Goal: Information Seeking & Learning: Learn about a topic

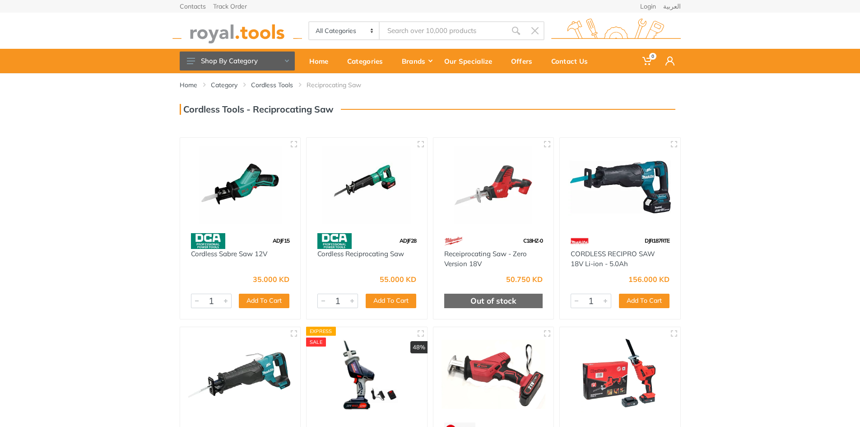
click at [413, 30] on input "Site search" at bounding box center [443, 30] width 126 height 19
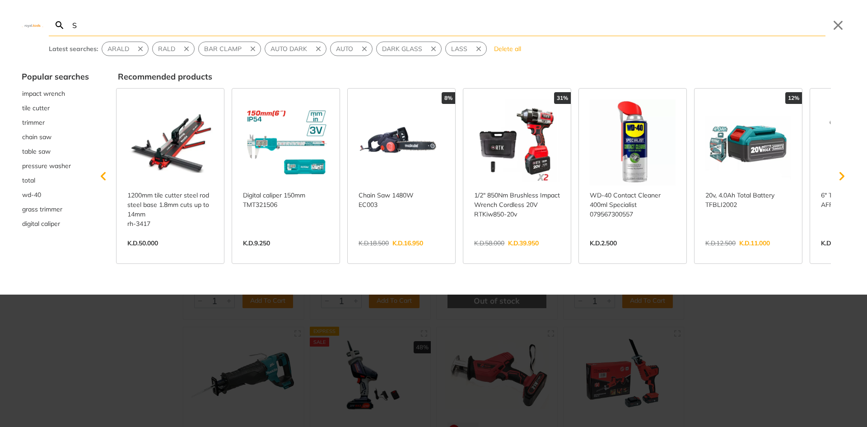
type input "SA"
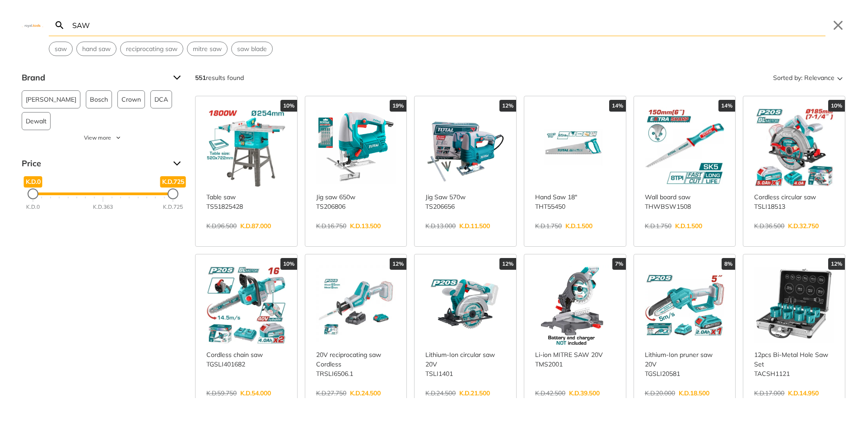
type input "SAW"
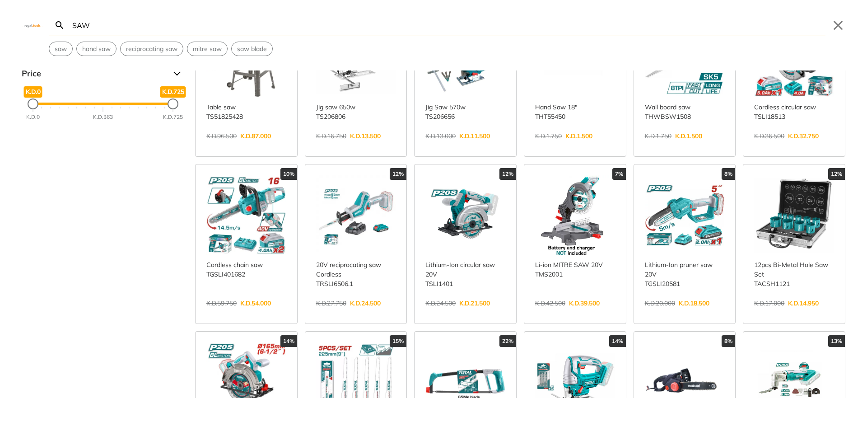
scroll to position [90, 0]
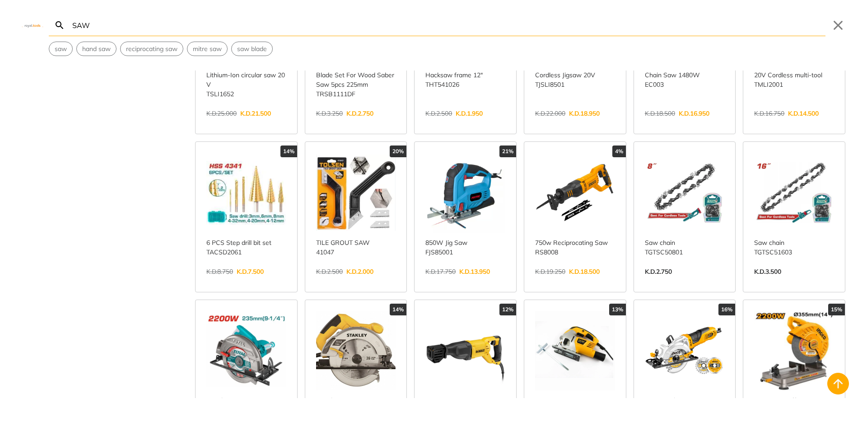
scroll to position [542, 0]
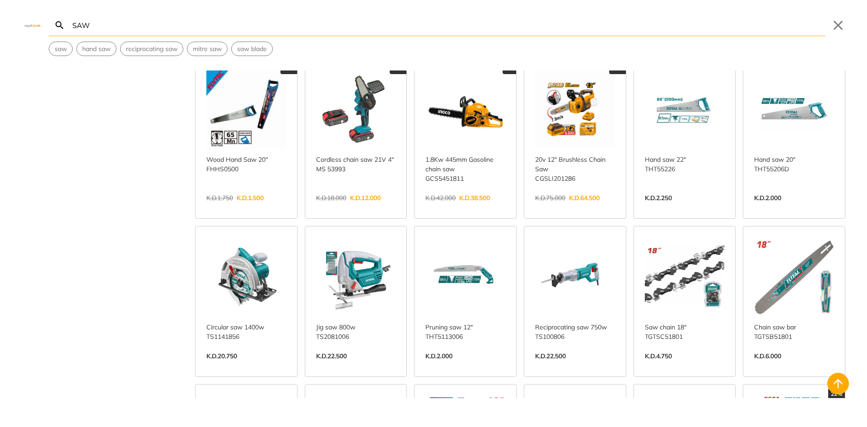
scroll to position [858, 0]
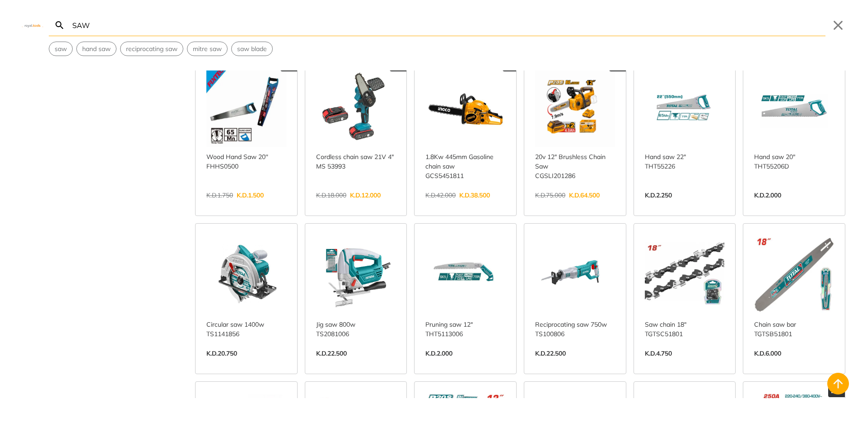
click at [557, 363] on link "View more →" at bounding box center [575, 363] width 80 height 0
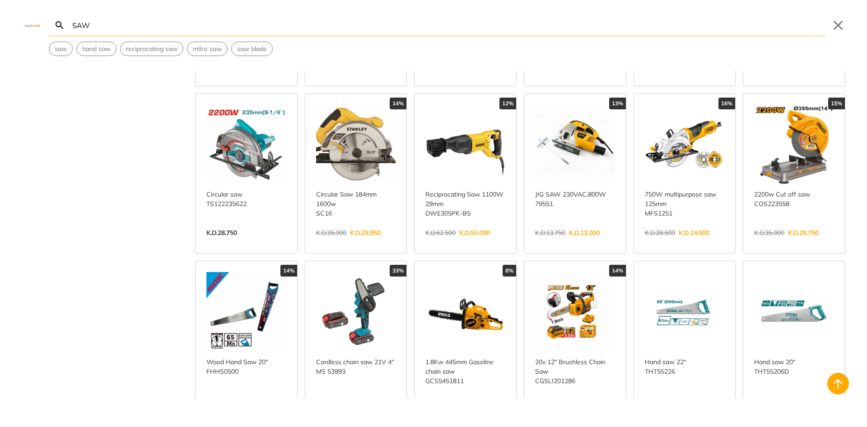
scroll to position [677, 0]
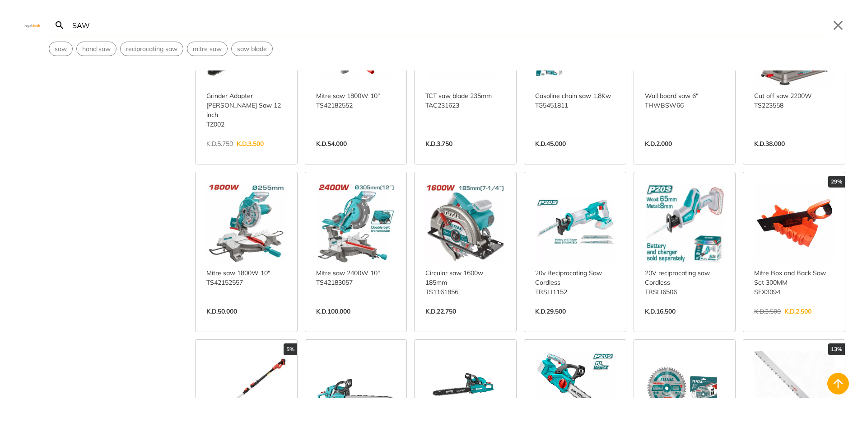
scroll to position [1490, 0]
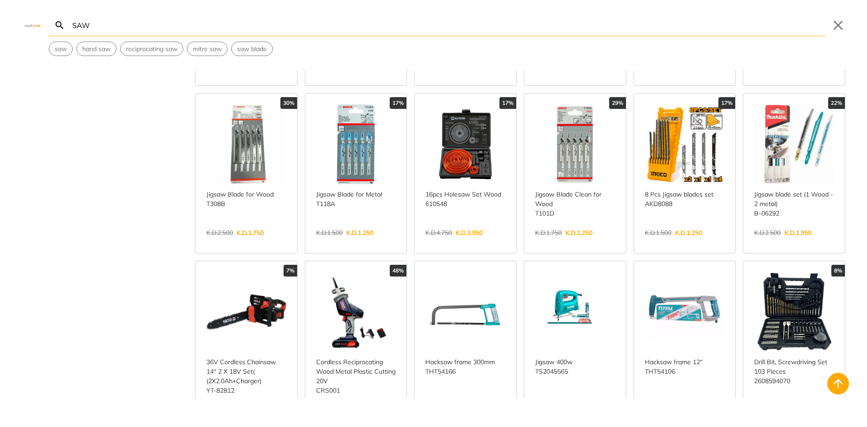
scroll to position [2394, 0]
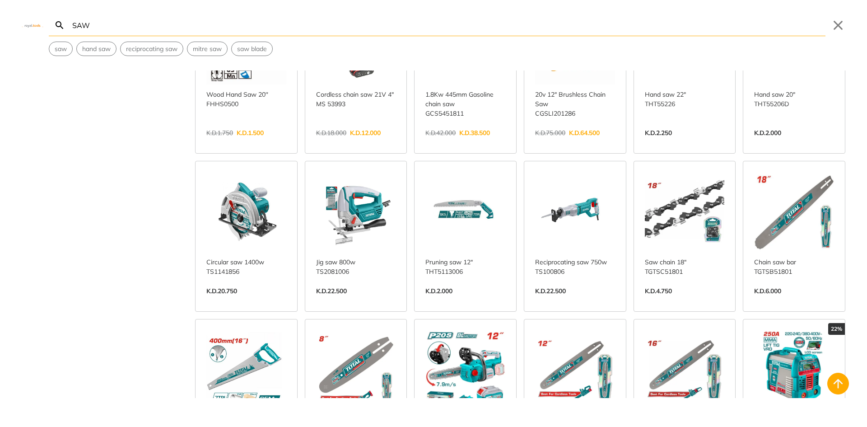
scroll to position [948, 0]
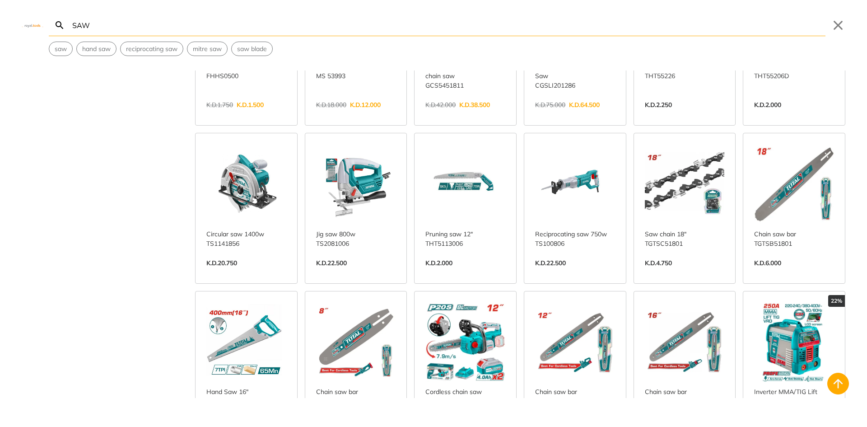
click at [565, 272] on link "View more →" at bounding box center [575, 272] width 80 height 0
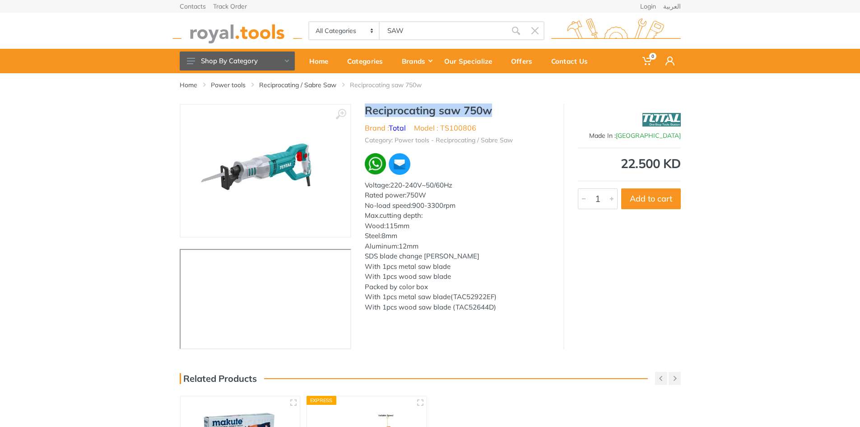
drag, startPoint x: 362, startPoint y: 107, endPoint x: 514, endPoint y: 115, distance: 152.4
click at [514, 115] on div "Reciprocating saw 750w Brand : Total Model : TS100806 Category: Power tools - R…" at bounding box center [457, 211] width 212 height 214
copy h1 "Reciprocating saw 750w"
